Goal: Information Seeking & Learning: Learn about a topic

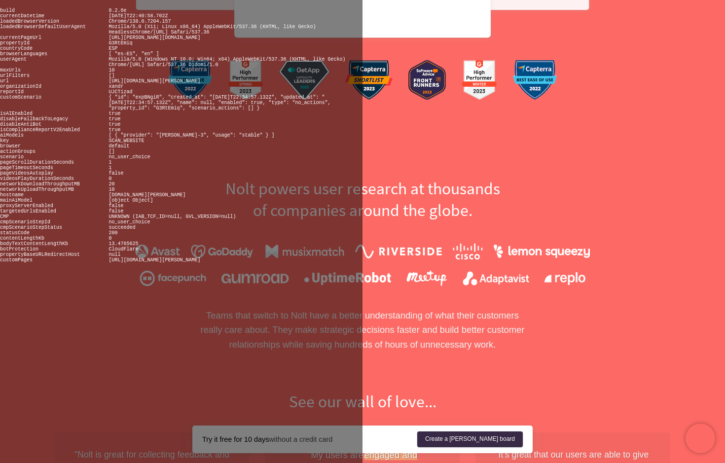
scroll to position [534, 0]
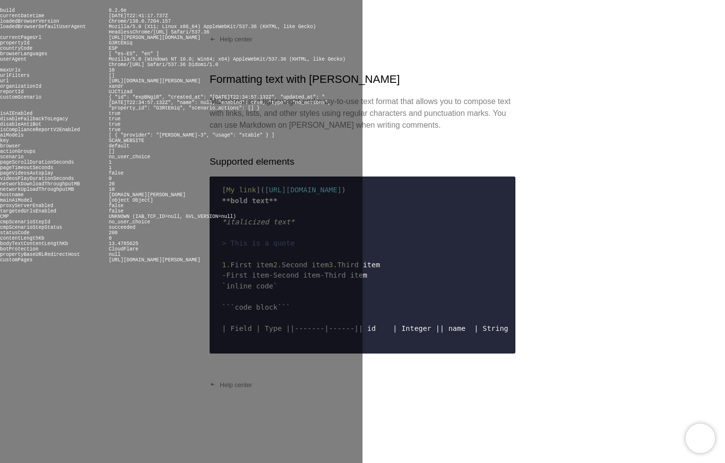
scroll to position [181, 0]
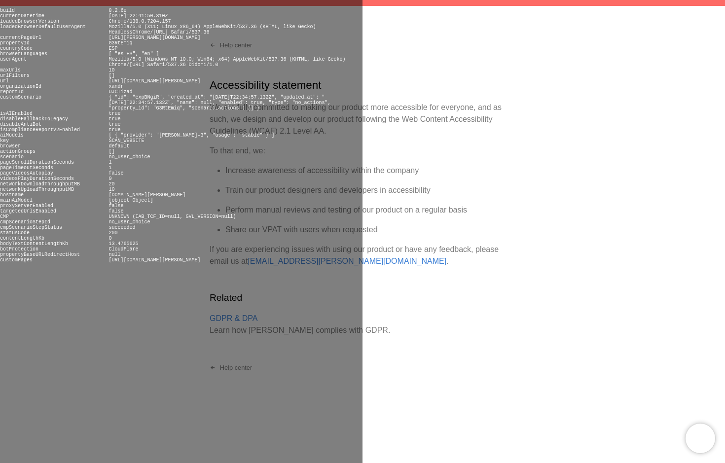
scroll to position [43, 0]
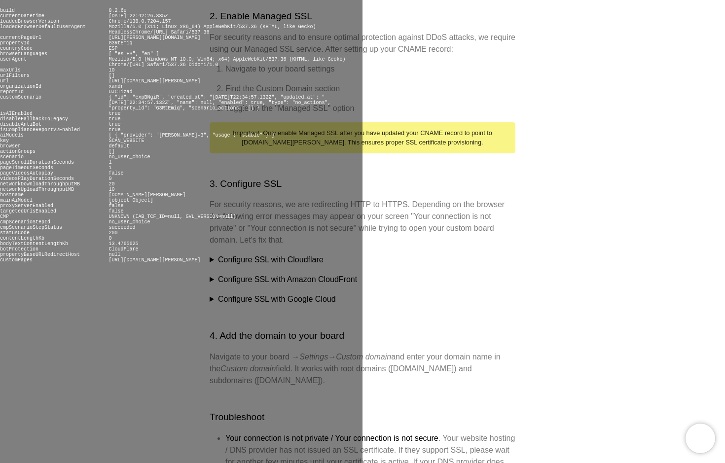
scroll to position [459, 0]
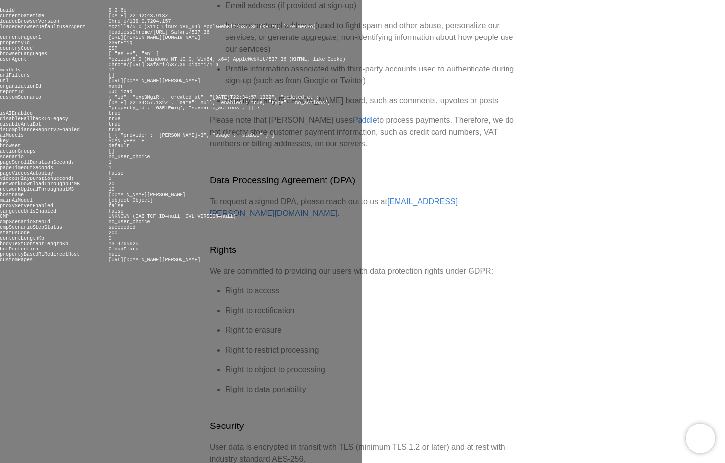
scroll to position [486, 0]
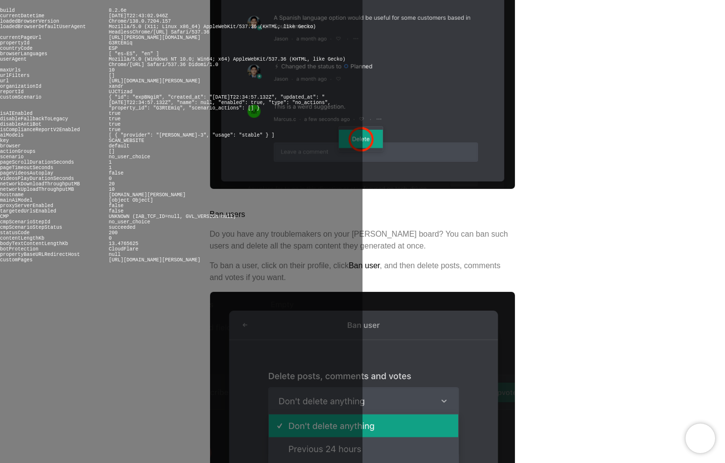
scroll to position [669, 0]
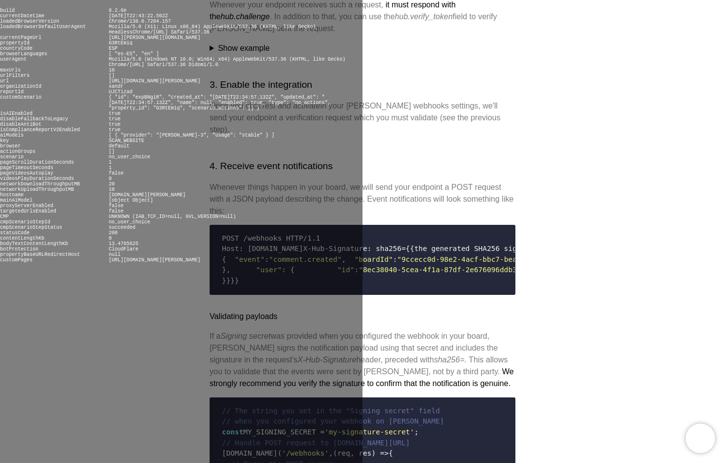
scroll to position [793, 0]
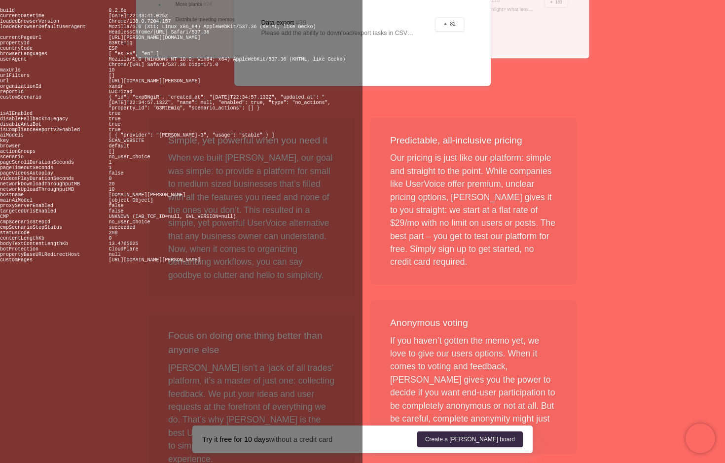
scroll to position [508, 0]
